Goal: Find contact information: Find contact information

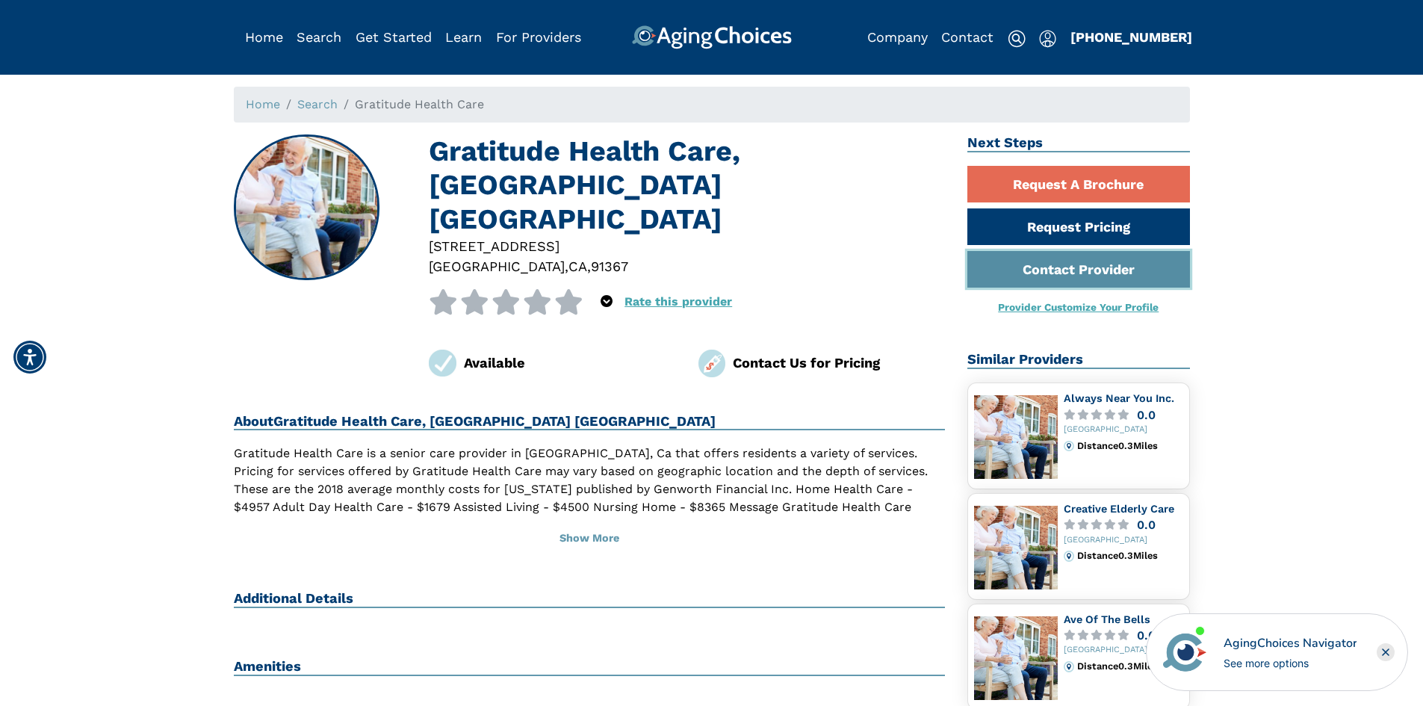
click at [1061, 276] on link "Contact Provider" at bounding box center [1079, 269] width 223 height 37
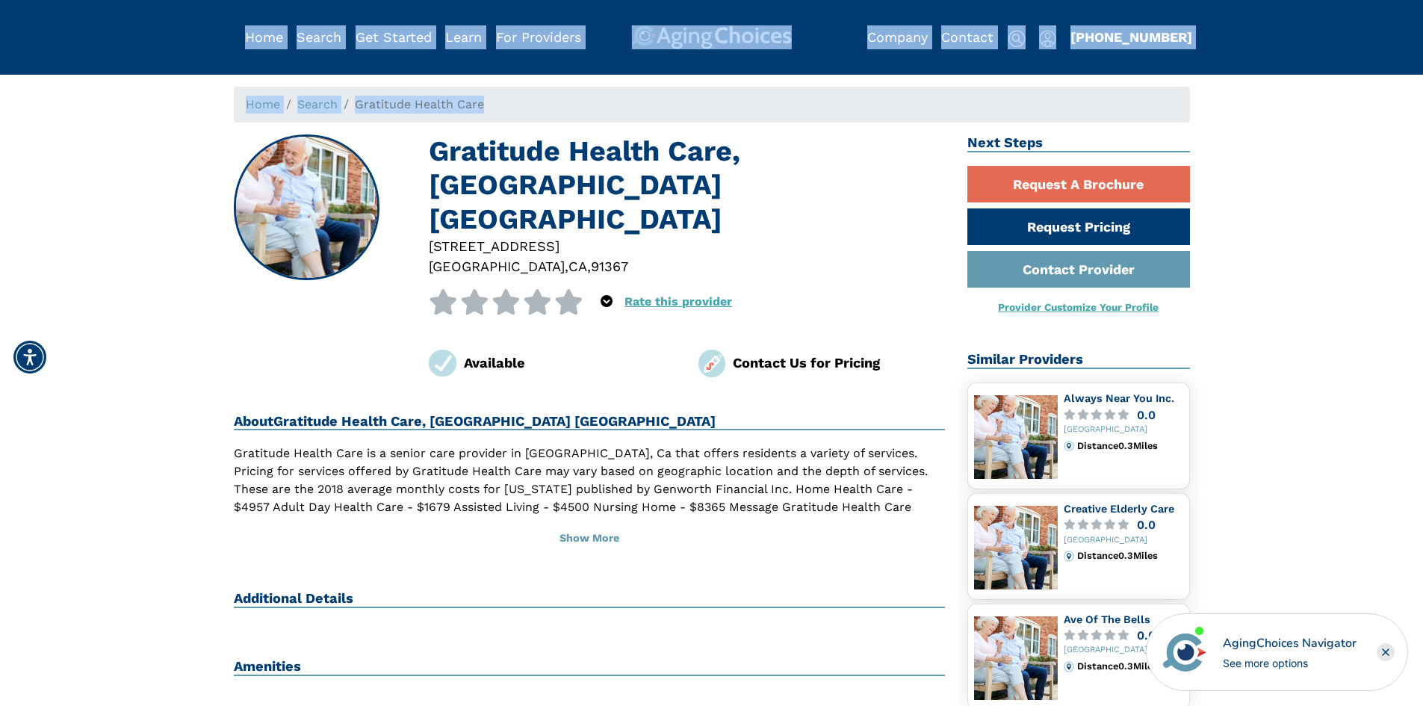
drag, startPoint x: 1181, startPoint y: 39, endPoint x: 1200, endPoint y: 84, distance: 49.3
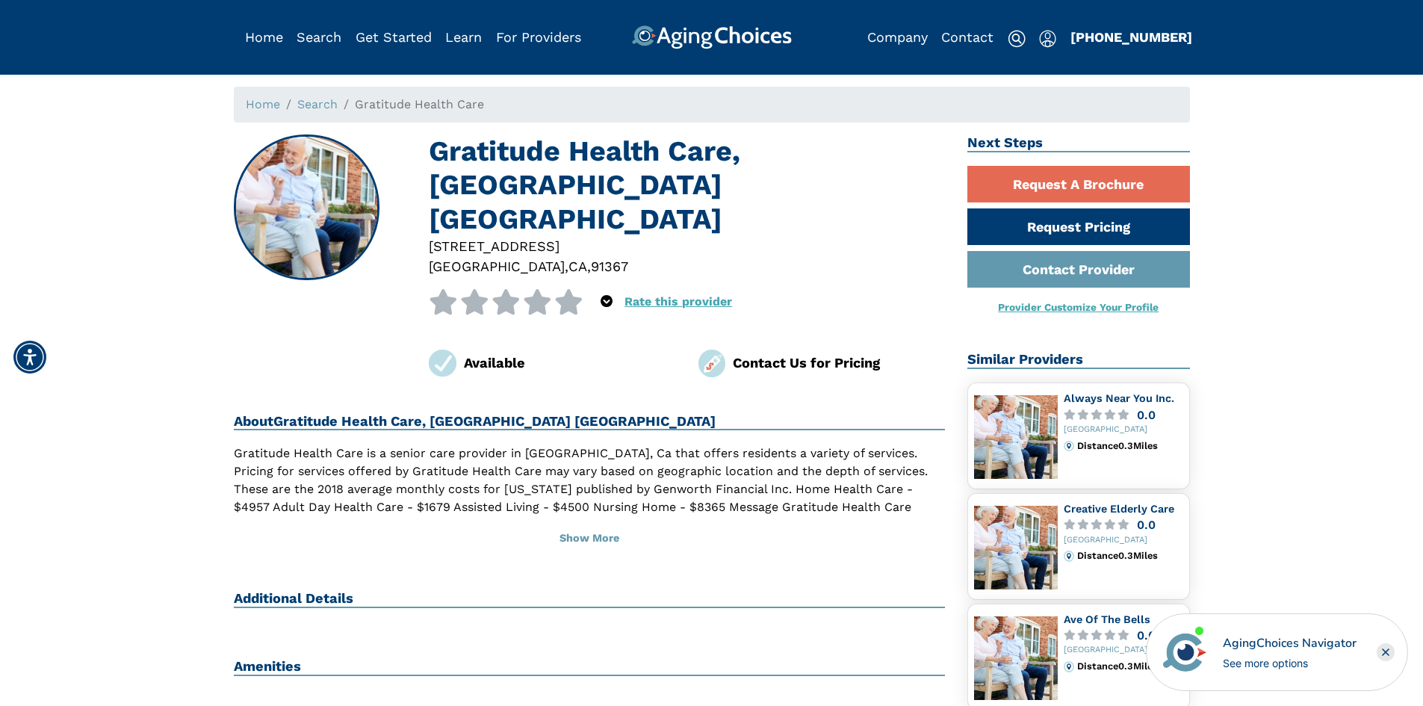
drag, startPoint x: 1272, startPoint y: 127, endPoint x: 1260, endPoint y: 110, distance: 20.9
click at [1272, 127] on div "Home Search Gratitude Health Care Gratitude Health Care, [GEOGRAPHIC_DATA][STRE…" at bounding box center [711, 677] width 1401 height 1181
drag, startPoint x: 1182, startPoint y: 44, endPoint x: 1234, endPoint y: 89, distance: 68.9
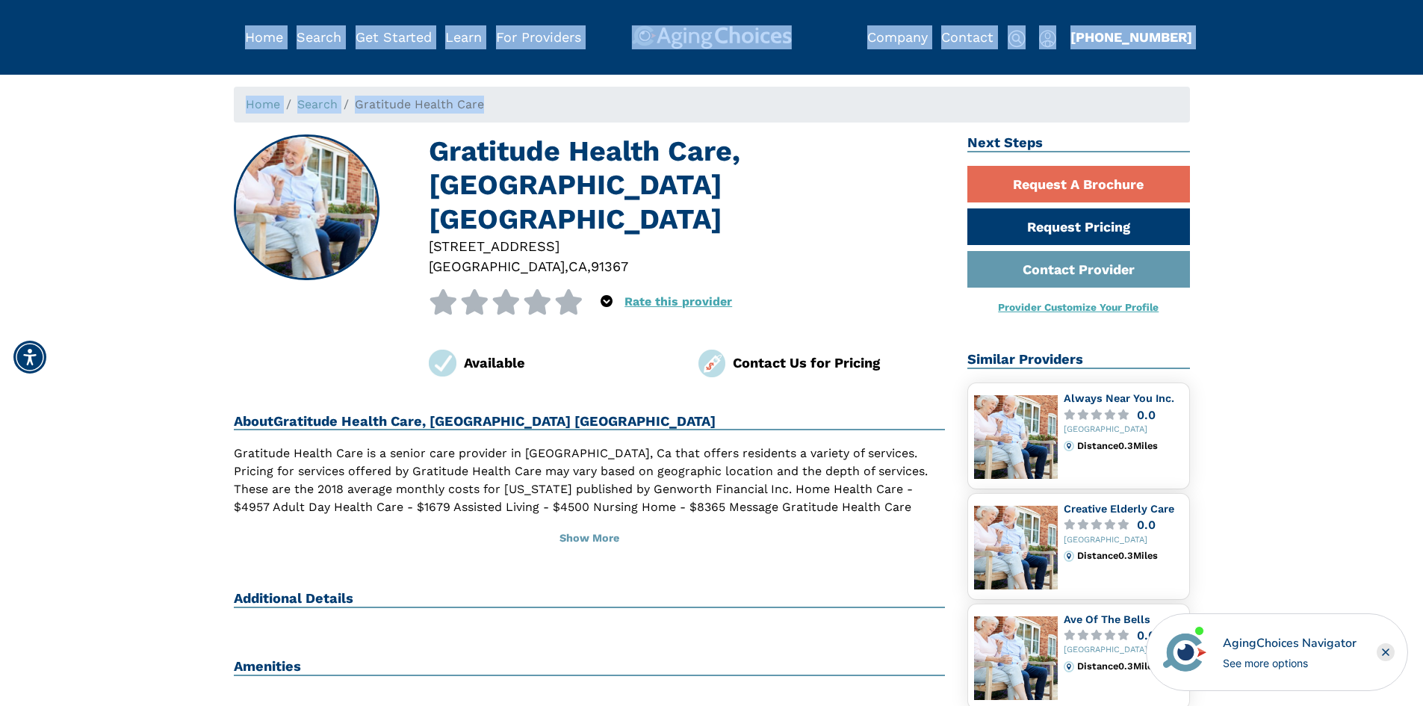
click at [1258, 101] on div "Home Search Gratitude Health Care Gratitude Health Care, Woodland Hills CA 2180…" at bounding box center [711, 677] width 1401 height 1181
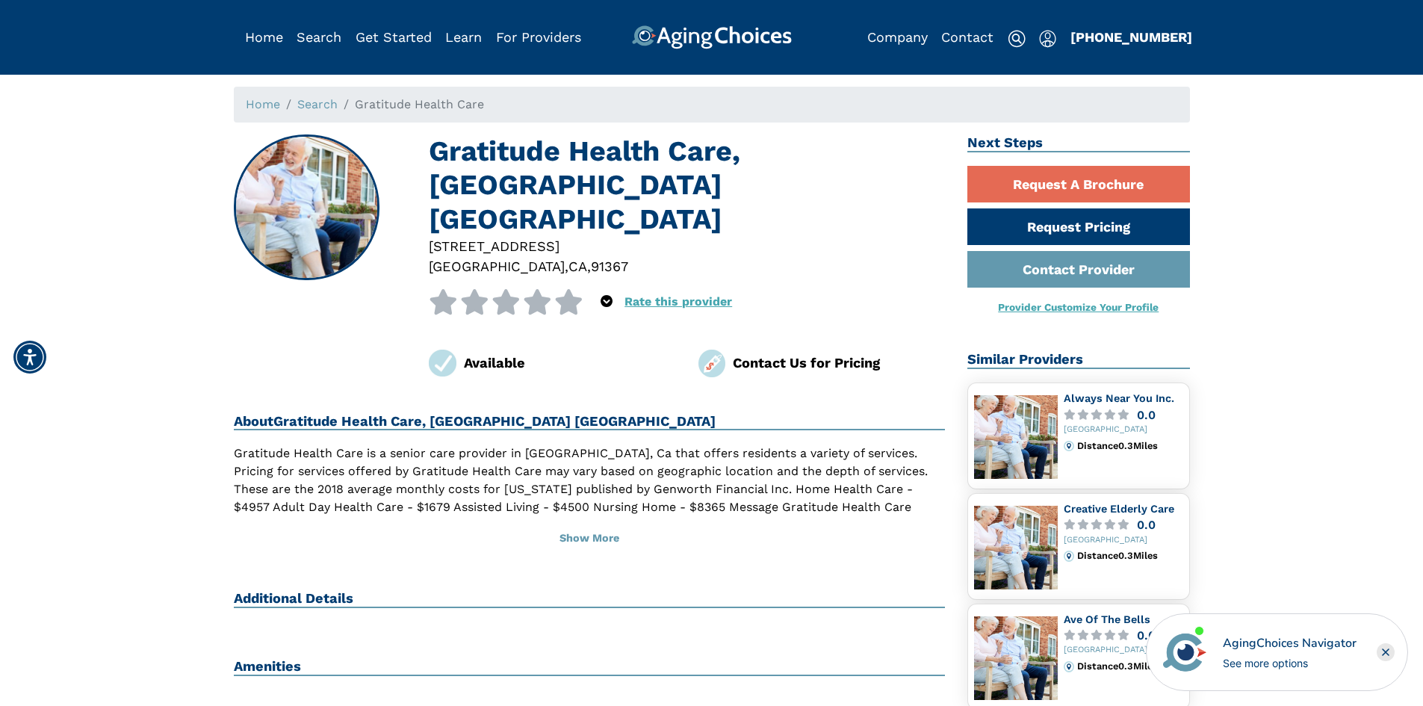
click at [1216, 149] on div "Home Search Gratitude Health Care Gratitude Health Care, Woodland Hills CA 2180…" at bounding box center [711, 677] width 1401 height 1181
